Goal: Information Seeking & Learning: Learn about a topic

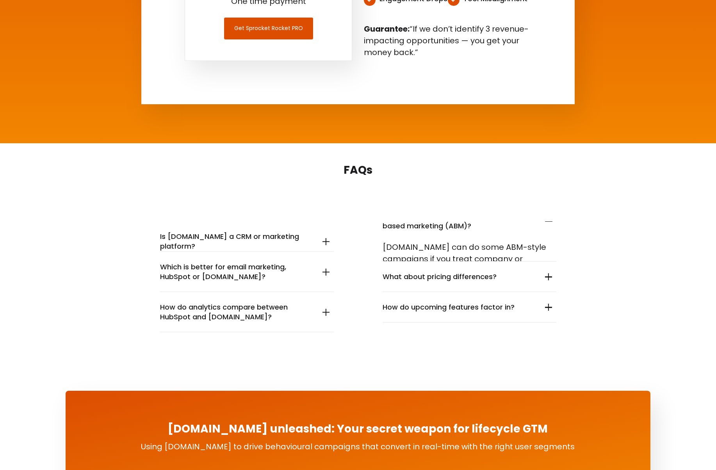
scroll to position [2779, 0]
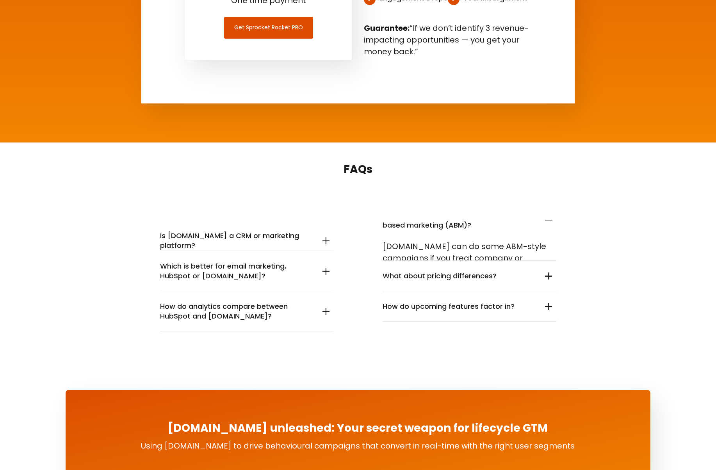
click at [486, 244] on p "Customer.io can do some ABM-style campaigns if you treat company or account dat…" at bounding box center [469, 292] width 174 height 105
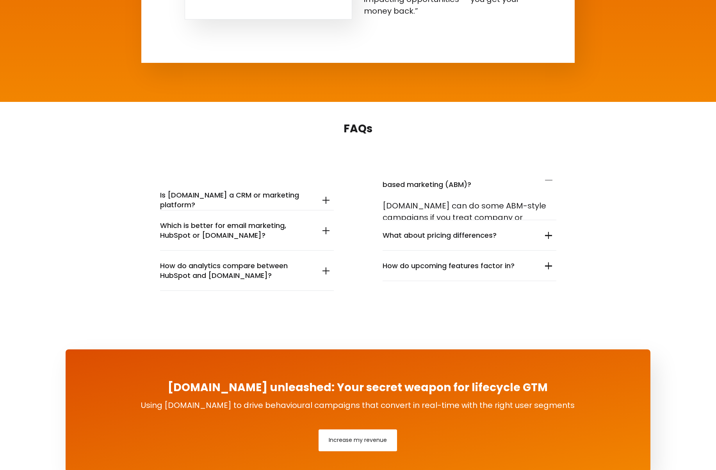
scroll to position [2849, 0]
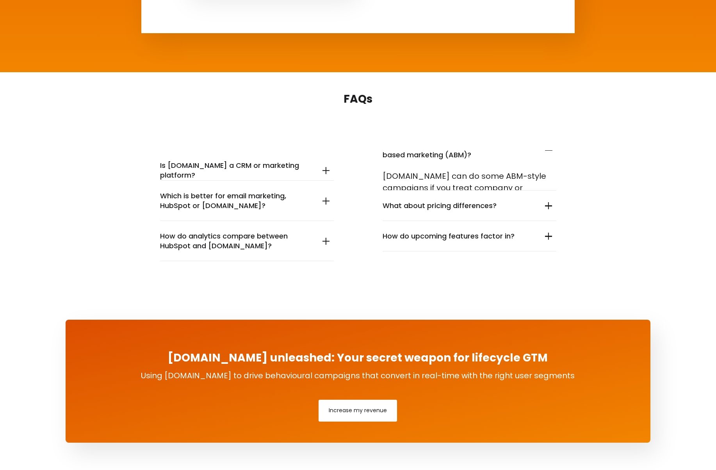
click at [324, 232] on summary "How do analytics compare between HubSpot and Customer.io?" at bounding box center [247, 241] width 174 height 40
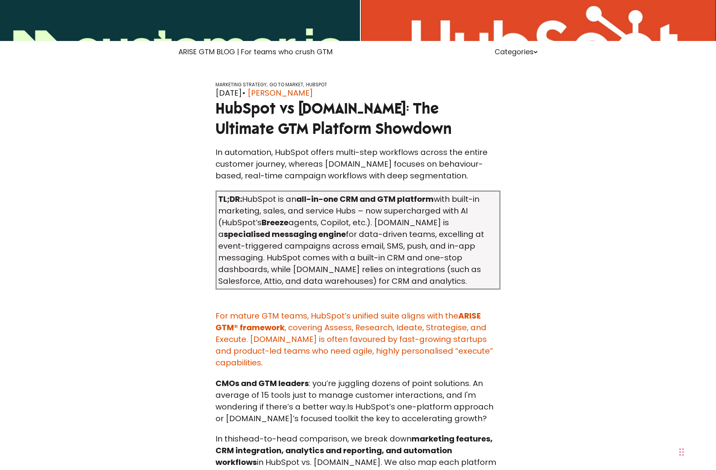
scroll to position [156, 0]
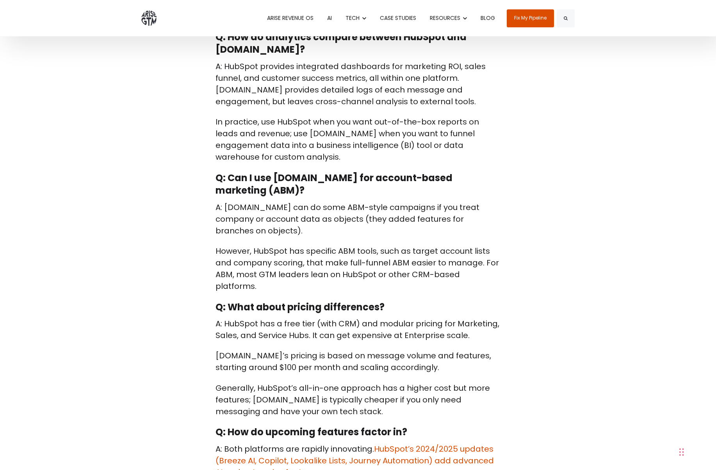
scroll to position [3903, 0]
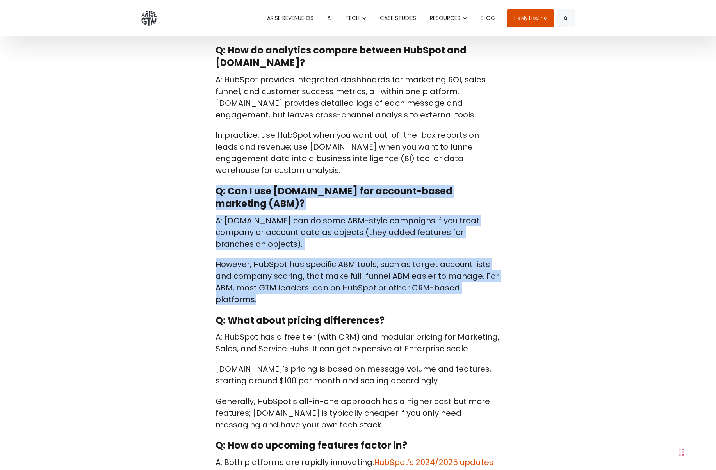
drag, startPoint x: 498, startPoint y: 219, endPoint x: 210, endPoint y: 125, distance: 303.6
copy span "Q: Can I use [DOMAIN_NAME] for account-based marketing (ABM)? A: [DOMAIN_NAME] …"
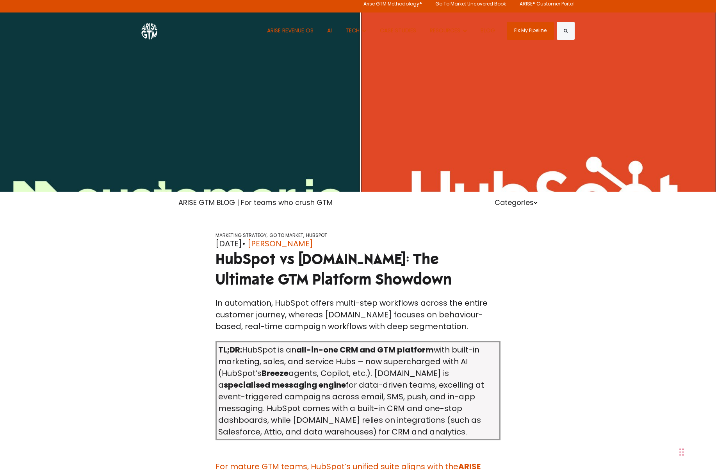
scroll to position [39, 0]
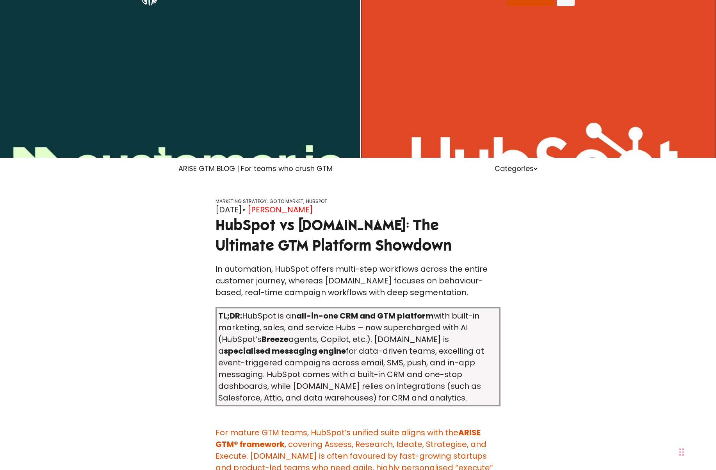
click at [295, 210] on link "[PERSON_NAME]" at bounding box center [280, 210] width 66 height 12
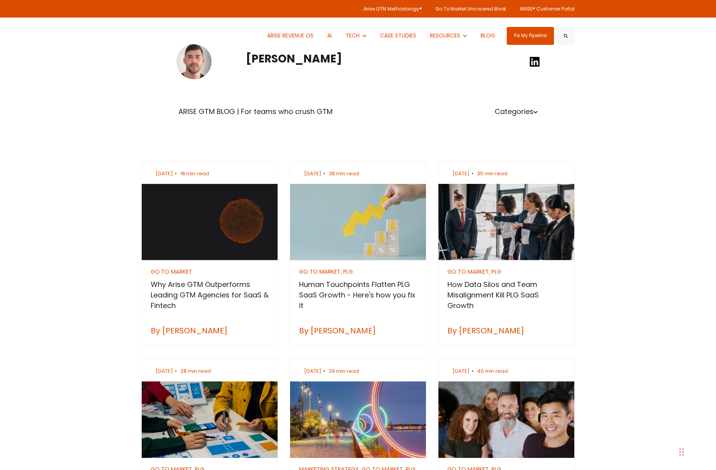
click at [285, 62] on h2 "[PERSON_NAME]" at bounding box center [358, 59] width 224 height 15
